Goal: Check status: Check status

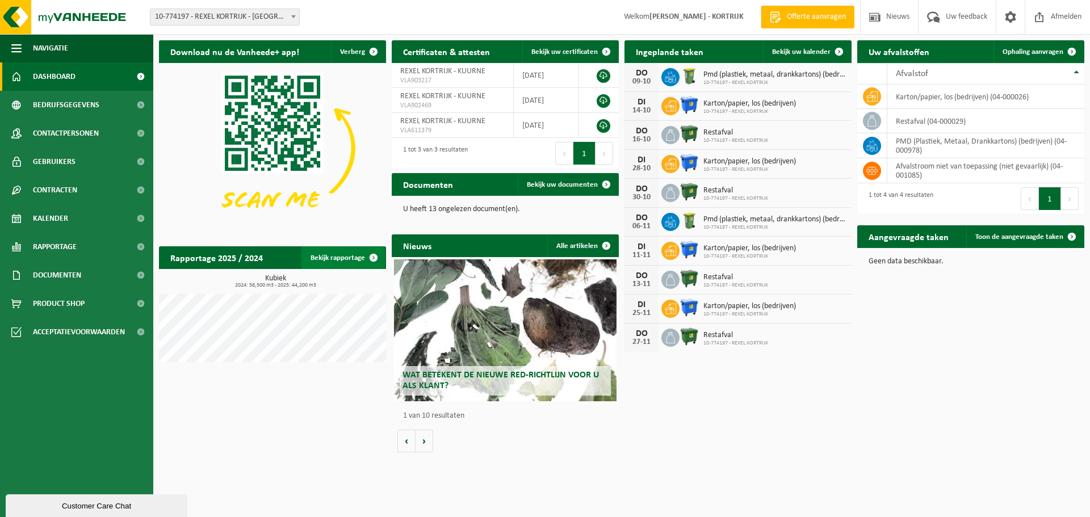
click at [347, 252] on link "Bekijk rapportage" at bounding box center [342, 257] width 83 height 23
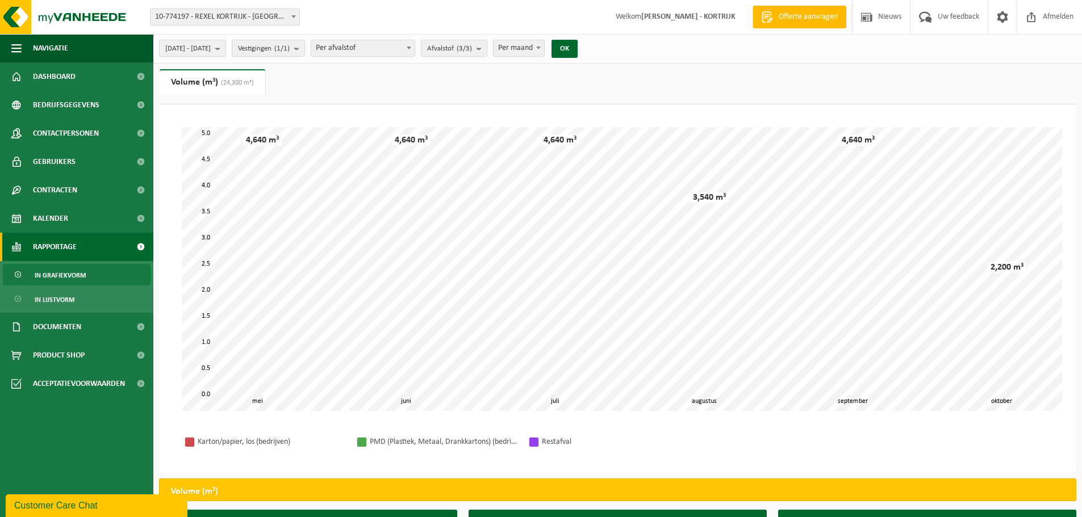
click at [189, 83] on link "Volume (m³) (24,300 m³)" at bounding box center [213, 82] width 106 height 26
click at [286, 83] on ul "Gewicht (t) Volume (m³) (24,300 m³)" at bounding box center [617, 86] width 917 height 35
click at [290, 51] on span "Vestigingen (1/1)" at bounding box center [264, 48] width 52 height 17
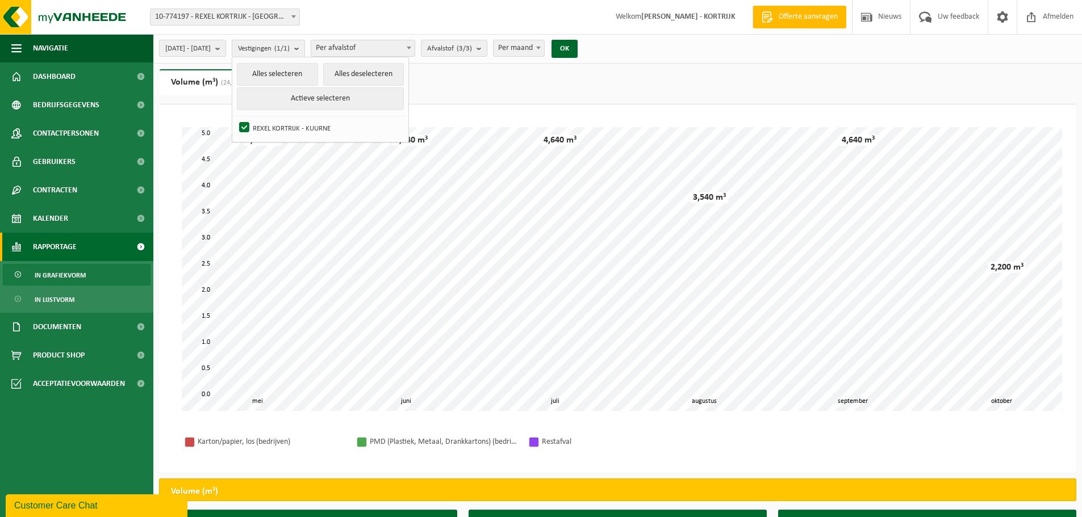
click at [304, 49] on b "submit" at bounding box center [299, 48] width 10 height 16
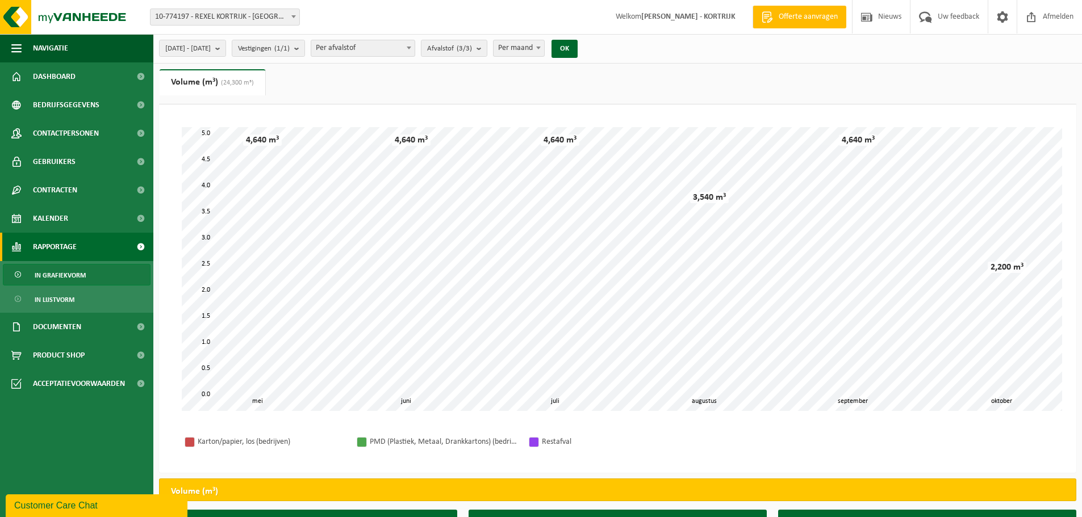
click at [414, 51] on span "Per afvalstof" at bounding box center [362, 48] width 103 height 16
click at [487, 48] on b "submit" at bounding box center [481, 48] width 10 height 16
click at [487, 47] on b "submit" at bounding box center [481, 48] width 10 height 16
click at [544, 51] on span "Per maand" at bounding box center [518, 48] width 51 height 16
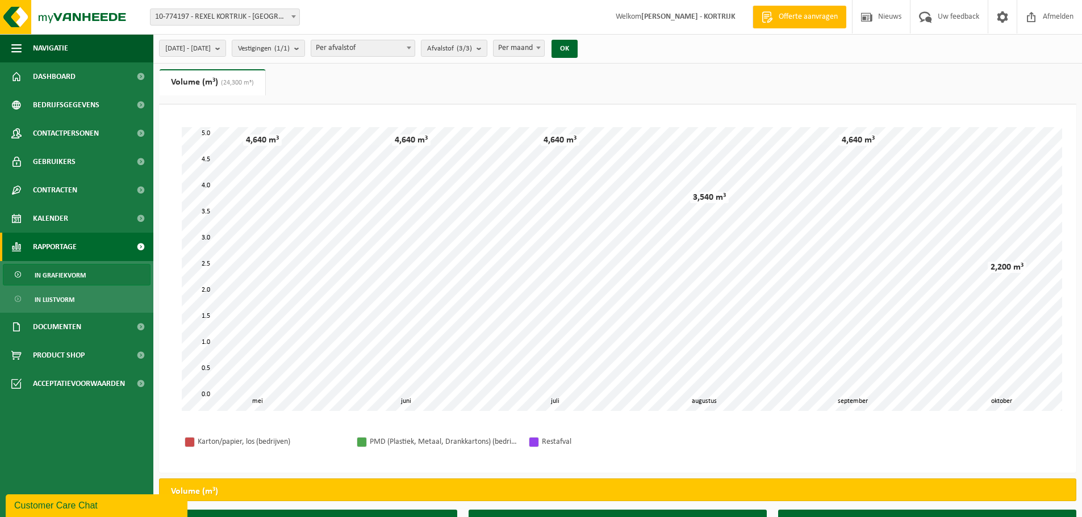
click at [544, 46] on span "Per maand" at bounding box center [518, 48] width 51 height 16
click at [543, 47] on span "Per maand" at bounding box center [518, 48] width 51 height 16
click at [577, 52] on button "OK" at bounding box center [564, 49] width 26 height 18
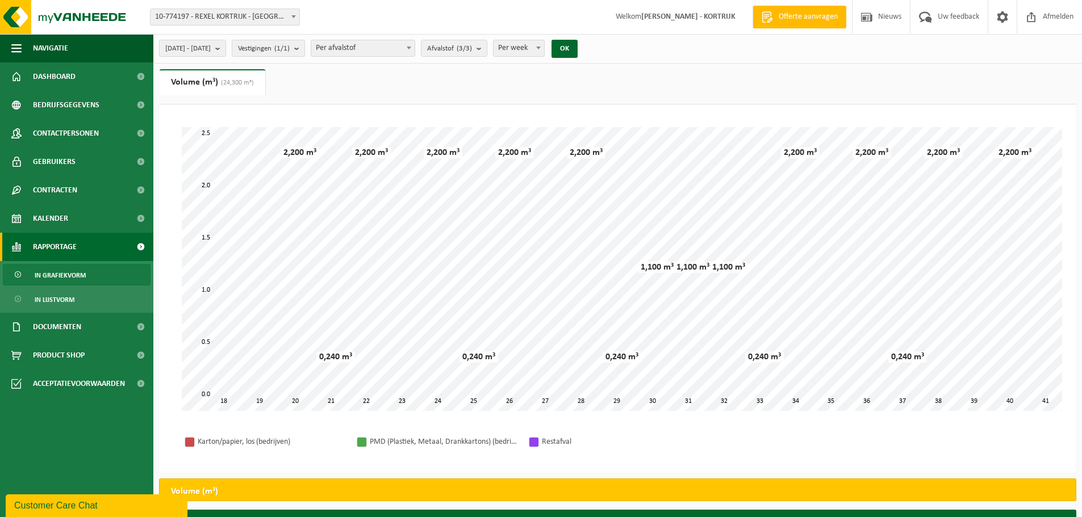
click at [544, 45] on span at bounding box center [538, 47] width 11 height 15
select select "2"
click at [577, 47] on button "OK" at bounding box center [564, 49] width 26 height 18
